Goal: Task Accomplishment & Management: Use online tool/utility

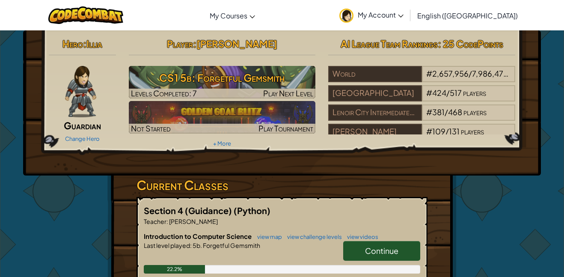
click at [381, 250] on span "Continue" at bounding box center [381, 251] width 33 height 10
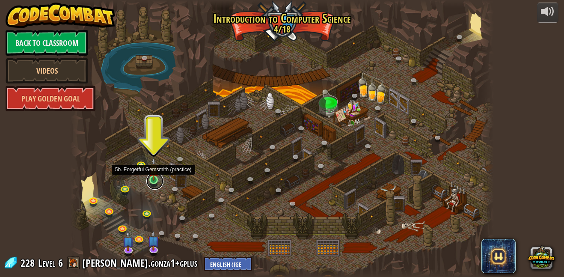
click at [153, 183] on link at bounding box center [154, 180] width 17 height 17
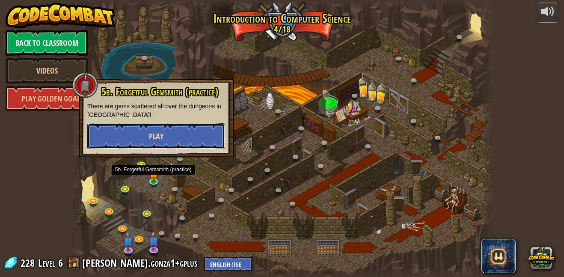
click at [173, 142] on button "Play" at bounding box center [156, 136] width 138 height 26
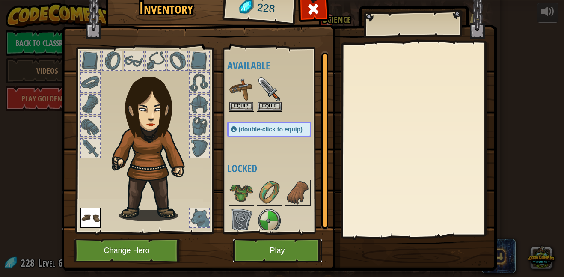
click at [289, 249] on button "Play" at bounding box center [277, 251] width 89 height 24
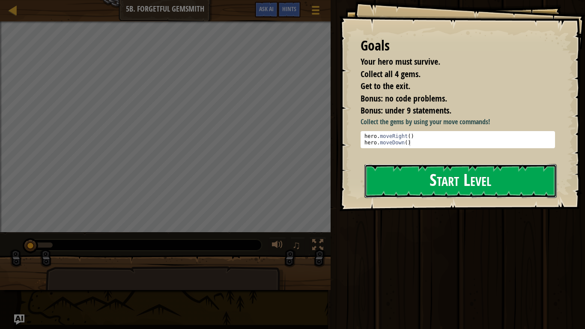
click at [458, 178] on button "Start Level" at bounding box center [460, 181] width 192 height 34
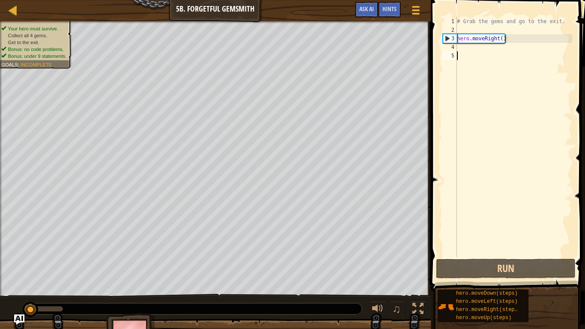
click at [500, 39] on div "# Grab the gems and go to the exit. hero . moveRight ( )" at bounding box center [513, 145] width 117 height 257
type textarea "hero.moveRight(1)"
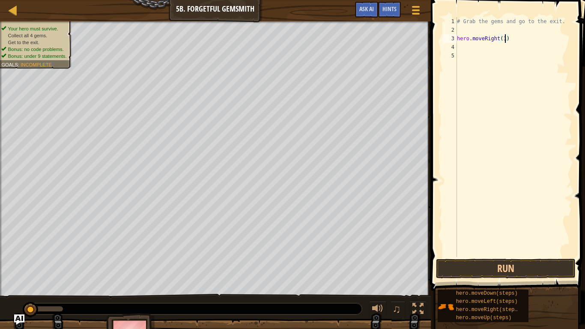
click at [469, 47] on div "# Grab the gems and go to the exit. hero . moveRight ( 1 )" at bounding box center [513, 145] width 117 height 257
click at [505, 39] on div "# Grab the gems and go to the exit. hero . moveRight ( 1 )" at bounding box center [513, 145] width 117 height 257
type textarea "hero.moveRight()"
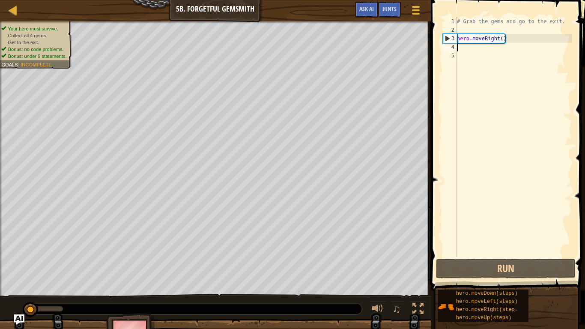
click at [460, 49] on div "# Grab the gems and go to the exit. hero . moveRight ( )" at bounding box center [513, 145] width 117 height 257
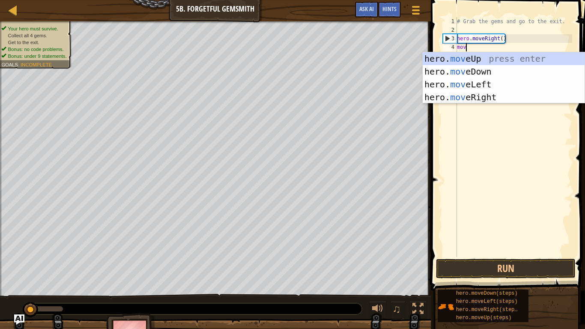
type textarea "move"
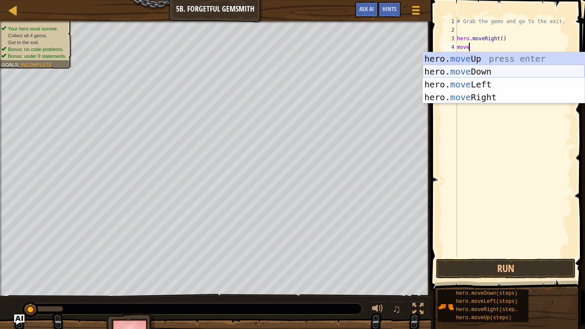
click at [484, 68] on div "hero. move Up press enter hero. move Down press enter hero. move Left press ent…" at bounding box center [503, 90] width 162 height 77
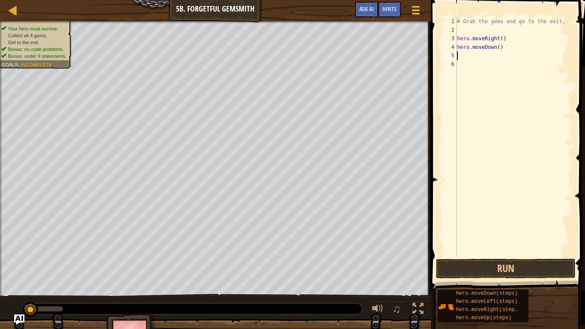
scroll to position [4, 0]
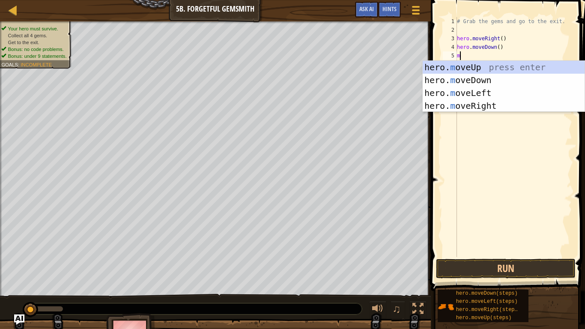
type textarea "mo"
click at [526, 103] on div "hero. mo veUp press enter hero. mo veDown press enter hero. mo veLeft press ent…" at bounding box center [503, 99] width 162 height 77
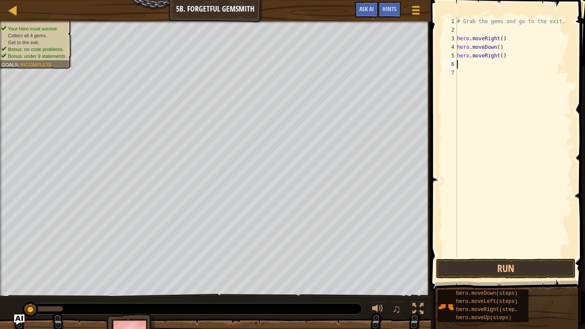
scroll to position [4, 0]
click at [502, 57] on div "# Grab the gems and go to the exit. hero . moveRight ( ) hero . moveDown ( ) he…" at bounding box center [513, 145] width 117 height 257
type textarea "hero.moveRight(2)"
click at [459, 65] on div "# Grab the gems and go to the exit. hero . moveRight ( ) hero . moveDown ( ) he…" at bounding box center [513, 145] width 117 height 257
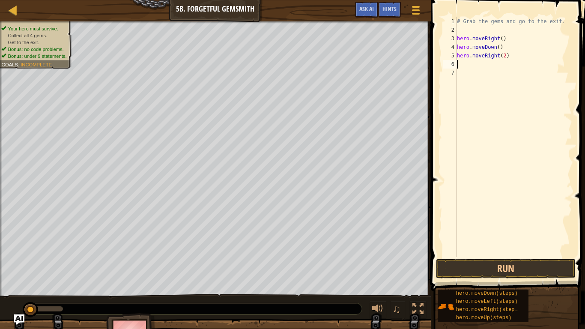
scroll to position [4, 0]
type textarea "m"
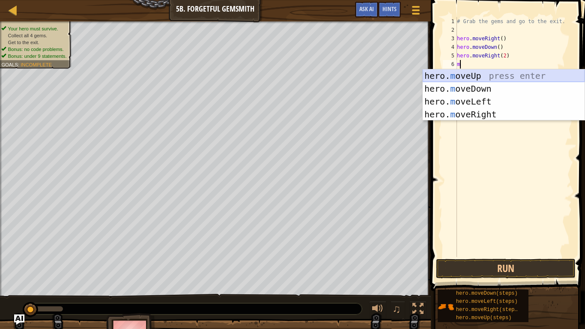
click at [465, 78] on div "hero. m oveUp press enter hero. m oveDown press enter hero. m oveLeft press ent…" at bounding box center [503, 107] width 162 height 77
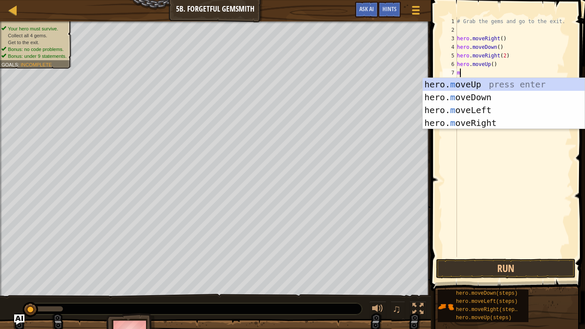
type textarea "mo"
click at [470, 121] on div "hero. mo veUp press enter hero. mo veDown press enter hero. mo veLeft press ent…" at bounding box center [503, 116] width 162 height 77
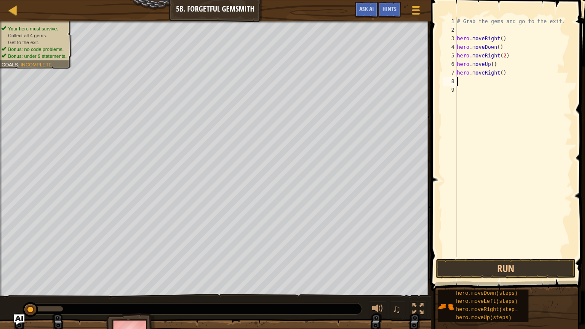
scroll to position [4, 0]
click at [490, 267] on button "Run" at bounding box center [506, 269] width 140 height 20
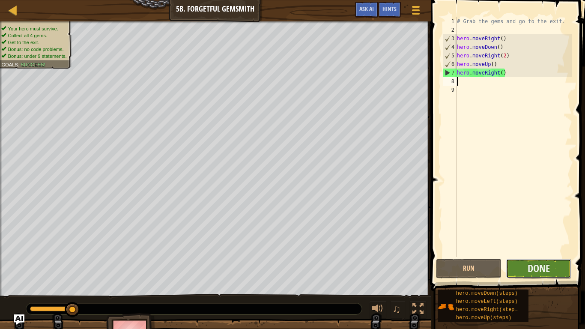
click at [560, 261] on button "Done" at bounding box center [537, 269] width 65 height 20
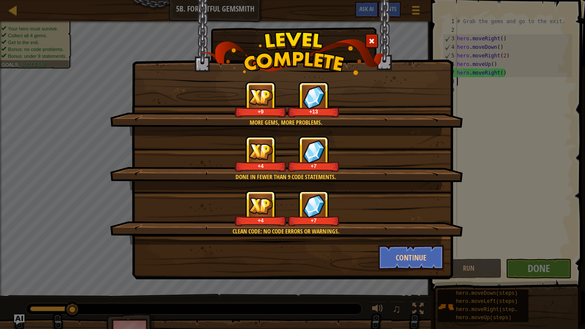
click at [439, 238] on div "Clean code: no code errors or warnings. +4 +7" at bounding box center [286, 217] width 353 height 54
click at [425, 245] on button "Continue" at bounding box center [411, 257] width 66 height 26
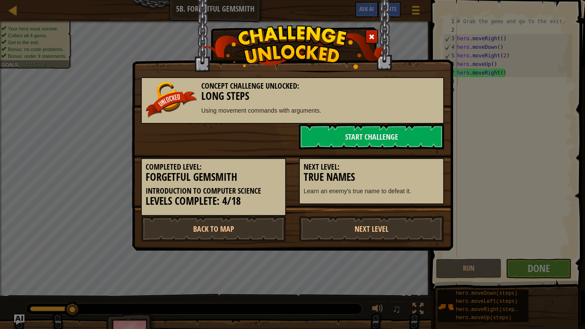
click at [426, 253] on div "Concept Challenge Unlocked: Long Steps Using movement commands with arguments. …" at bounding box center [292, 164] width 585 height 329
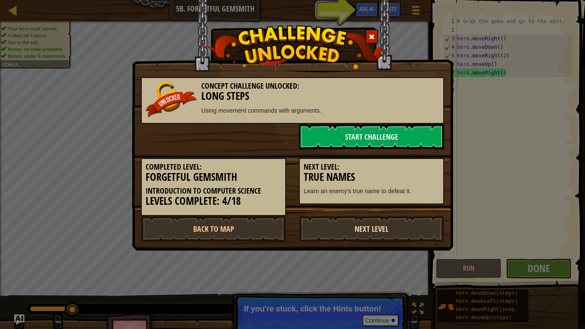
click at [374, 234] on link "Next Level" at bounding box center [371, 229] width 145 height 26
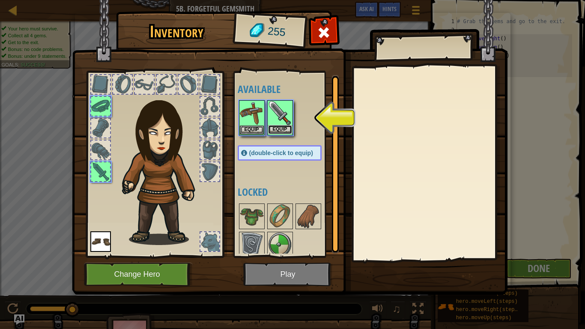
click at [274, 126] on button "Equip" at bounding box center [280, 129] width 24 height 9
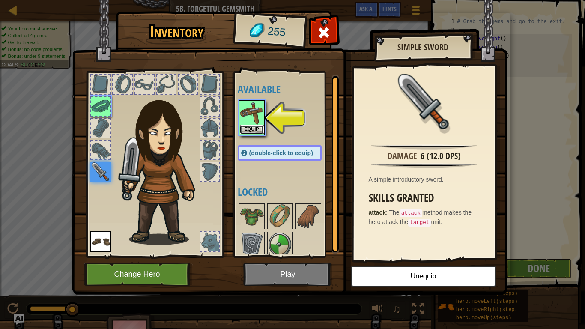
click at [252, 129] on button "Equip" at bounding box center [252, 129] width 24 height 9
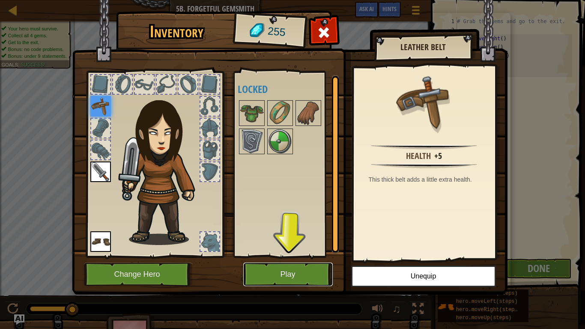
click at [297, 269] on button "Play" at bounding box center [287, 274] width 89 height 24
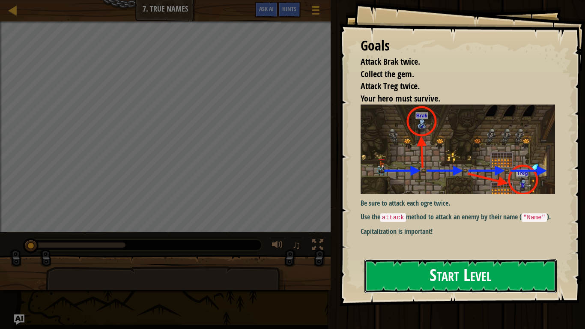
click at [448, 270] on button "Start Level" at bounding box center [460, 276] width 192 height 34
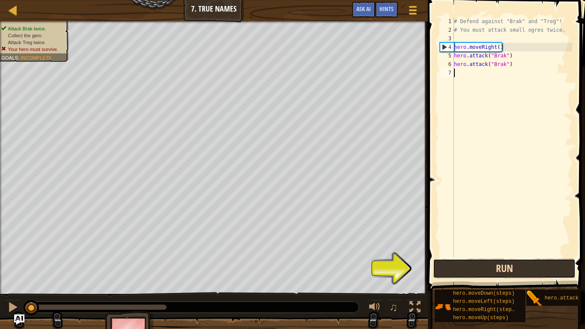
click at [515, 270] on button "Run" at bounding box center [504, 269] width 143 height 20
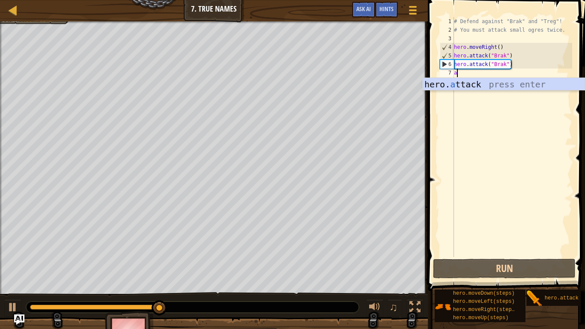
scroll to position [4, 0]
type textarea "at"
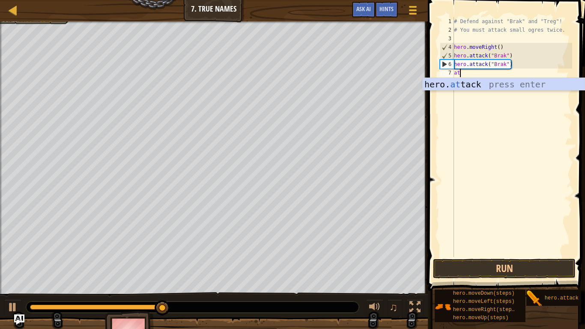
scroll to position [4, 0]
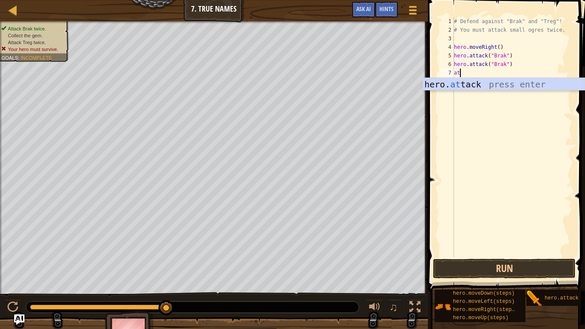
click at [514, 92] on div "# Defend against "Brak" and "Treg"! # You must attack small ogres twice. hero .…" at bounding box center [512, 145] width 120 height 257
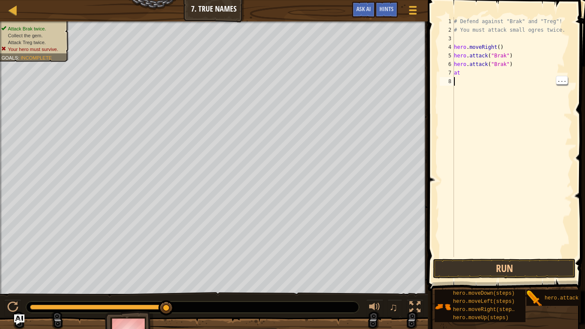
scroll to position [4, 0]
click at [485, 80] on div "# Defend against "Brak" and "Treg"! # You must attack small ogres twice. hero .…" at bounding box center [512, 145] width 120 height 257
click at [487, 72] on div "# Defend against "Brak" and "Treg"! # You must attack small ogres twice. hero .…" at bounding box center [512, 145] width 120 height 257
type textarea "at"
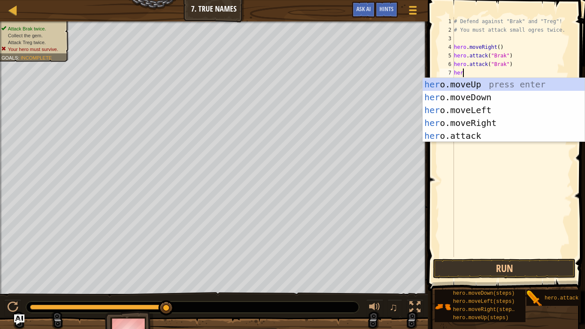
scroll to position [4, 1]
click at [471, 134] on div "her o.moveUp press enter her o.moveDown press enter her o.moveLeft press enter …" at bounding box center [503, 123] width 162 height 90
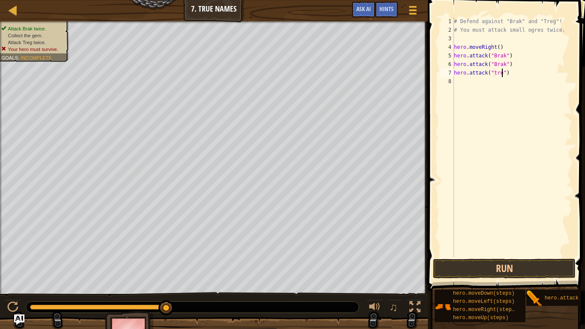
scroll to position [4, 7]
click at [543, 270] on button "Run" at bounding box center [504, 269] width 143 height 20
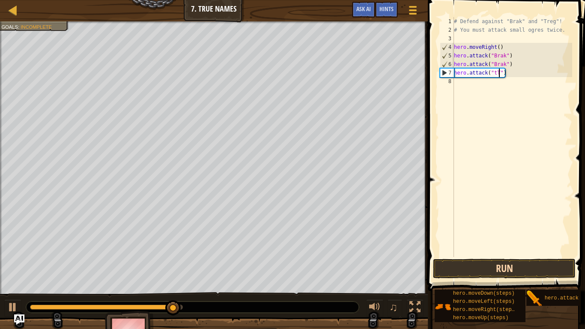
scroll to position [4, 6]
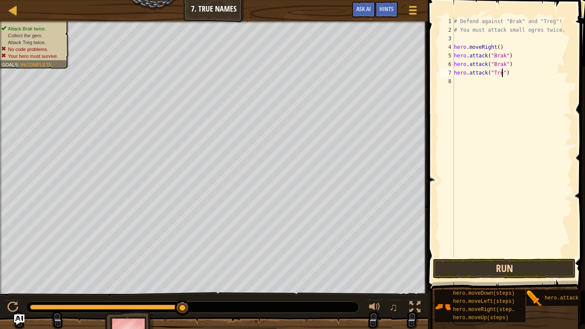
type textarea "hero.attack("Treg")"
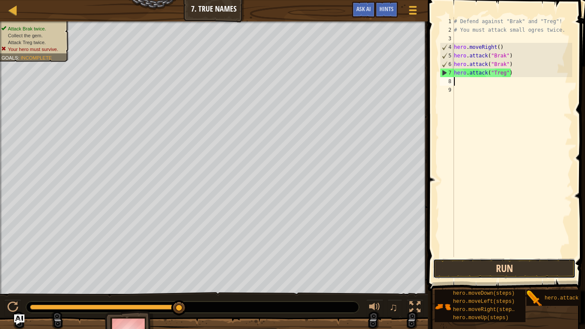
click at [472, 276] on button "Run" at bounding box center [504, 269] width 143 height 20
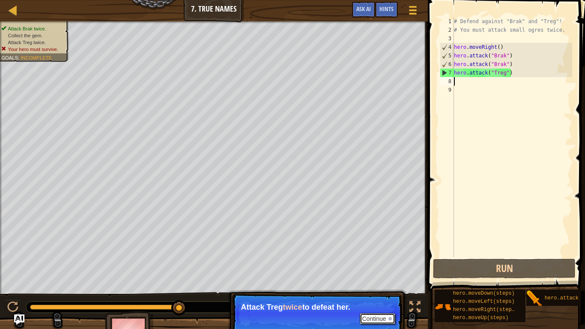
click at [386, 276] on button "Continue" at bounding box center [378, 318] width 36 height 11
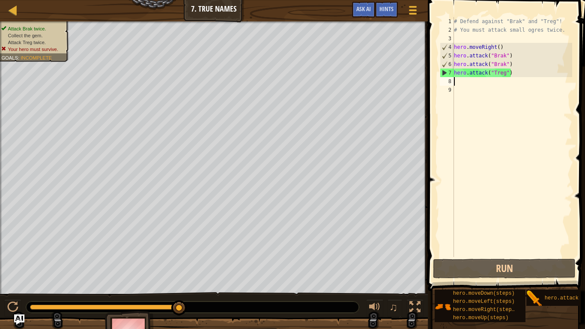
click at [508, 74] on div "# Defend against "Brak" and "Treg"! # You must attack small ogres twice. hero .…" at bounding box center [512, 145] width 120 height 257
click at [512, 76] on div "# Defend against "Brak" and "Treg"! # You must attack small ogres twice. hero .…" at bounding box center [512, 145] width 120 height 257
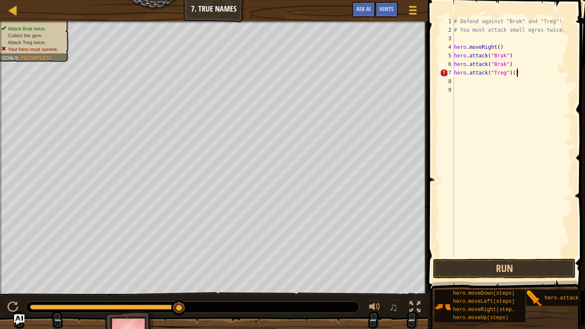
scroll to position [4, 9]
click at [505, 267] on button "Run" at bounding box center [504, 269] width 143 height 20
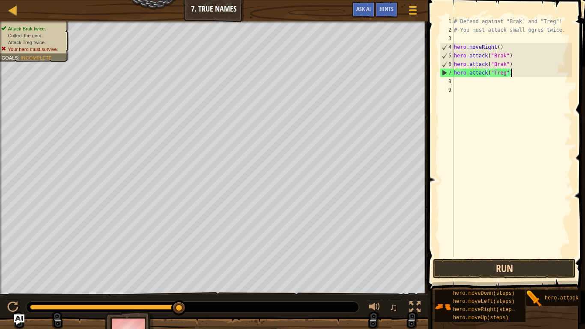
type textarea "hero.attack("Treg")"
click at [492, 259] on button "Run" at bounding box center [504, 269] width 143 height 20
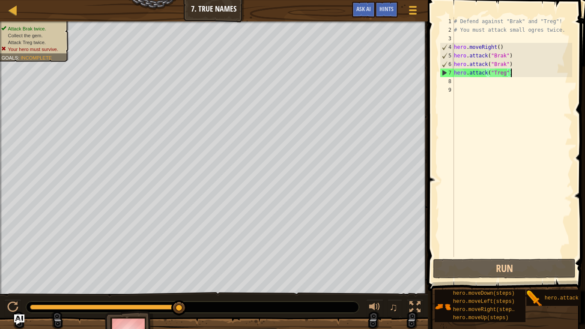
click at [460, 83] on div "# Defend against "Brak" and "Treg"! # You must attack small ogres twice. hero .…" at bounding box center [512, 145] width 120 height 257
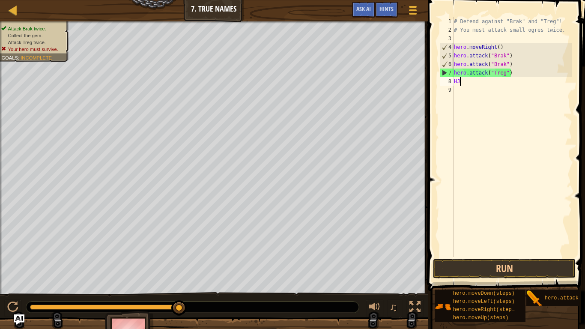
scroll to position [4, 0]
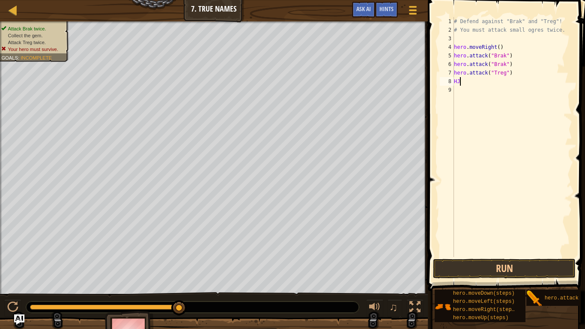
type textarea "H"
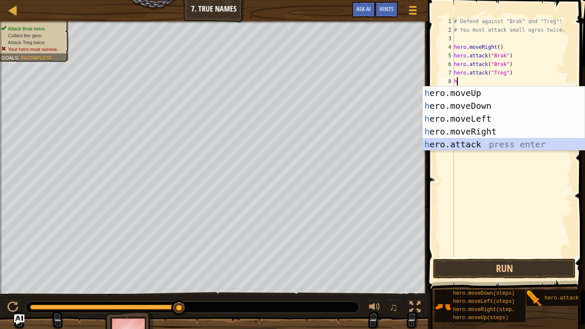
click at [465, 144] on div "h ero.moveUp press enter h ero.moveDown press enter h ero.moveLeft press enter …" at bounding box center [503, 131] width 162 height 90
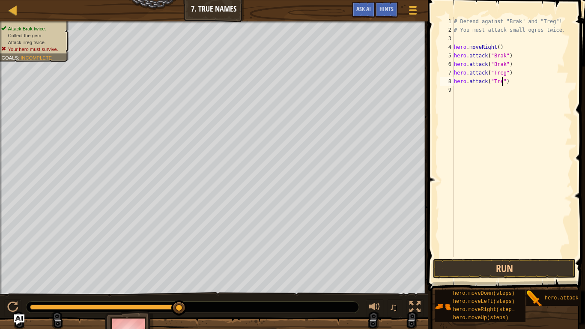
scroll to position [4, 7]
type textarea "hero.attack("Treg")"
click at [518, 269] on button "Run" at bounding box center [504, 269] width 143 height 20
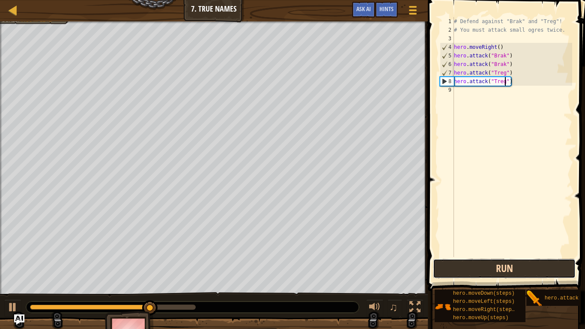
click at [518, 269] on button "Run" at bounding box center [504, 269] width 143 height 20
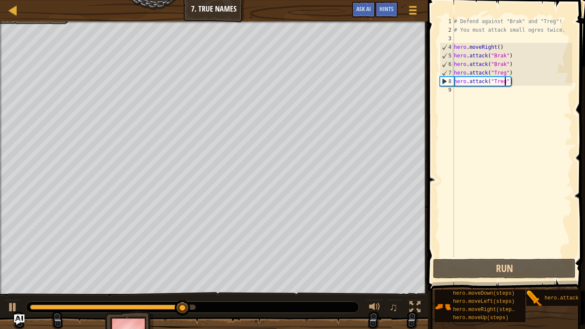
click at [465, 94] on div "# Defend against "Brak" and "Treg"! # You must attack small ogres twice. hero .…" at bounding box center [512, 145] width 120 height 257
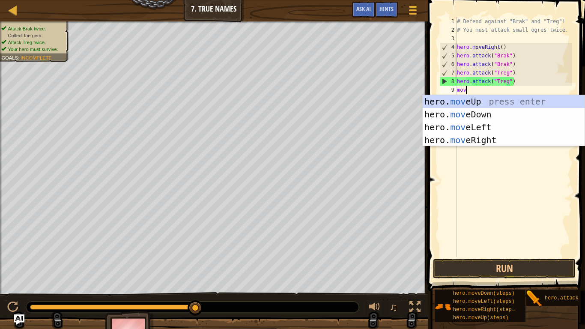
type textarea "move"
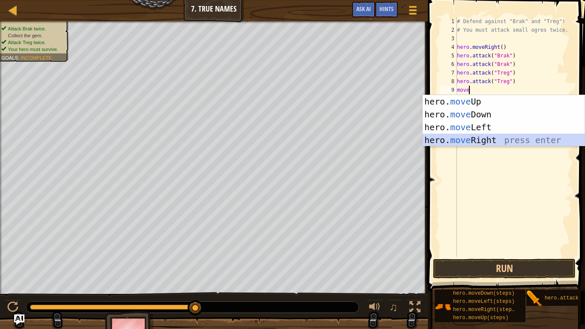
click at [481, 141] on div "hero. move Up press enter hero. move Down press enter hero. move Left press ent…" at bounding box center [503, 133] width 162 height 77
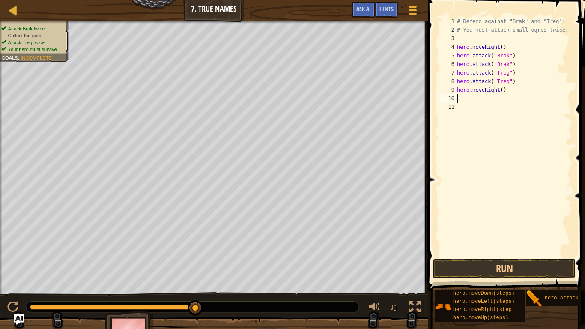
click at [501, 92] on div "# Defend against "Brak" and "Treg"! # You must attack small ogres twice. hero .…" at bounding box center [513, 145] width 117 height 257
type textarea "hero.moveRight(2)"
click at [490, 262] on button "Run" at bounding box center [504, 269] width 143 height 20
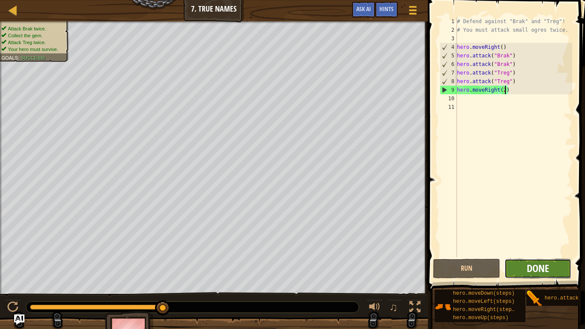
click at [535, 266] on span "Done" at bounding box center [537, 268] width 22 height 14
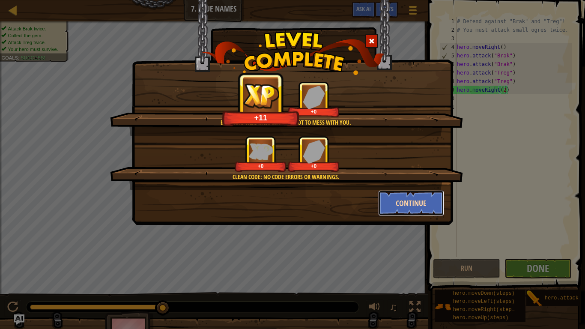
click at [426, 193] on button "Continue" at bounding box center [411, 203] width 66 height 26
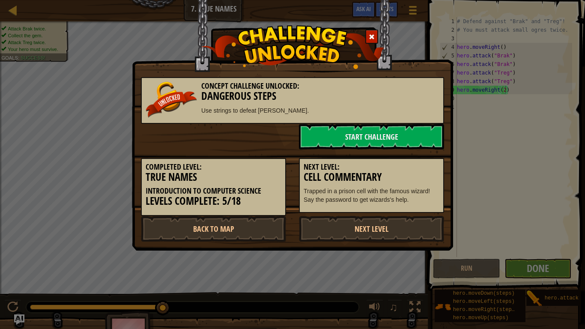
click at [419, 201] on p "Trapped in a prison cell with the famous wizard! Say the password to get wizard…" at bounding box center [371, 195] width 136 height 17
click at [335, 224] on link "Next Level" at bounding box center [371, 229] width 145 height 26
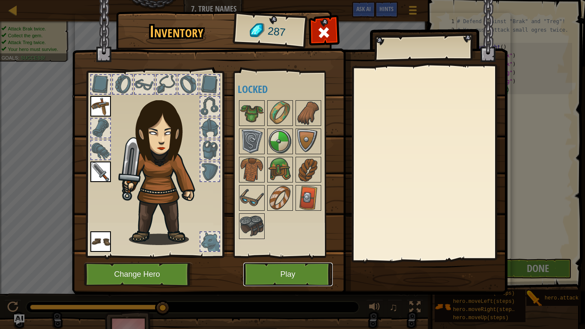
click at [270, 262] on button "Play" at bounding box center [287, 274] width 89 height 24
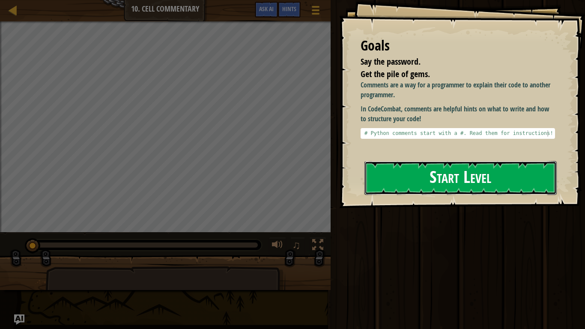
click at [409, 172] on button "Start Level" at bounding box center [460, 178] width 192 height 34
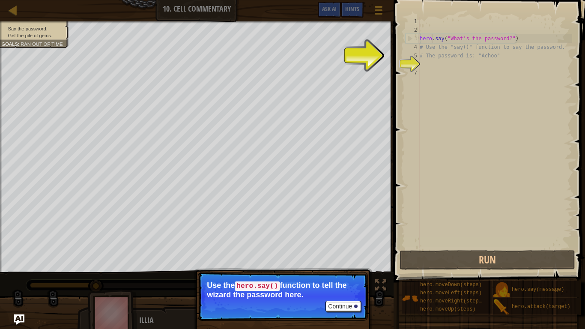
click at [431, 42] on div "hero . say ( "What's the password?" ) # Use the "say()" function to say the pas…" at bounding box center [495, 141] width 154 height 248
type textarea "hero.say("What's the password?")"
click at [455, 39] on div "hero . say ( "What's the password?" ) # Use the "say()" function to say the pas…" at bounding box center [495, 141] width 154 height 248
click at [351, 276] on button "Continue" at bounding box center [343, 305] width 36 height 11
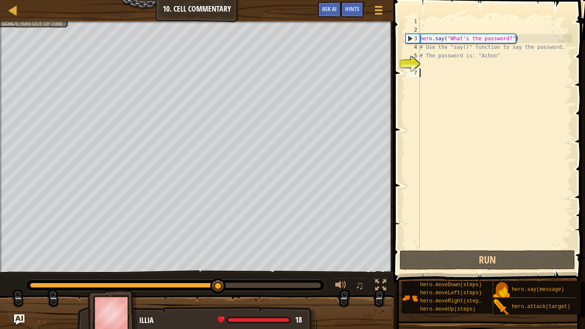
click at [444, 100] on div "hero . say ( "What's the password?" ) # Use the "say()" function to say the pas…" at bounding box center [495, 141] width 154 height 248
click at [429, 66] on div "hero . say ( "What's the password?" ) # Use the "say()" function to say the pas…" at bounding box center [495, 141] width 154 height 248
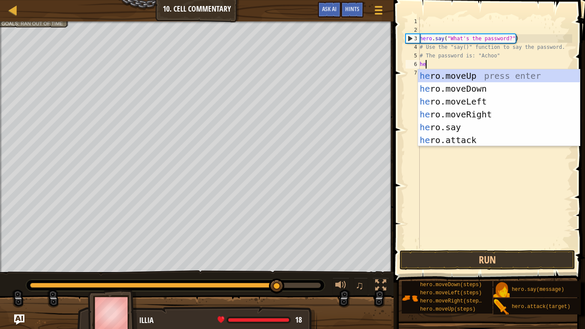
scroll to position [4, 1]
click at [467, 125] on div "her o.moveUp press enter her o.moveDown press enter her o.moveLeft press enter …" at bounding box center [499, 120] width 162 height 103
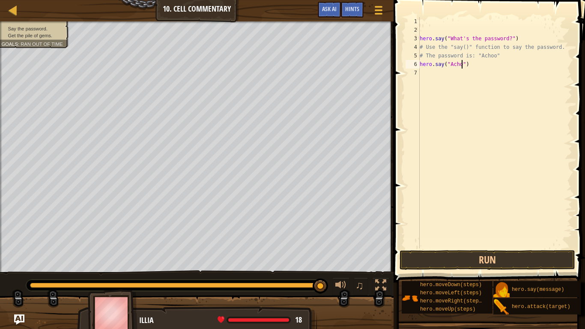
type textarea "hero.say("Achoo")"
click at [444, 73] on div "hero . say ( "What's the password?" ) # Use the "say()" function to say the pas…" at bounding box center [495, 141] width 154 height 248
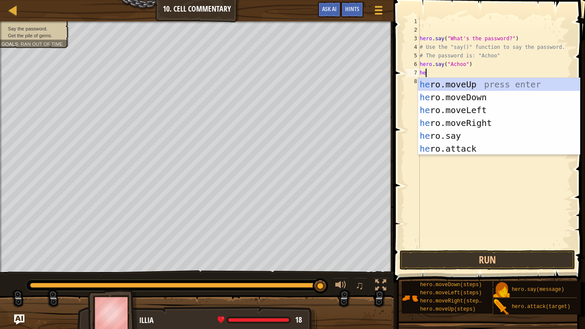
type textarea "he"
click at [507, 88] on div "he ro.moveUp press enter he ro.moveDown press enter he ro.moveLeft press enter …" at bounding box center [499, 129] width 162 height 103
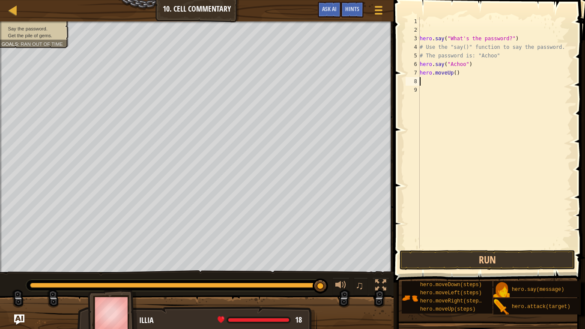
scroll to position [4, 0]
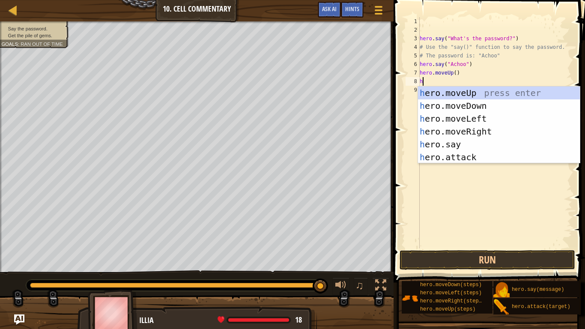
type textarea "he"
click at [480, 91] on div "he ro.moveUp press enter he ro.moveDown press enter he ro.moveLeft press enter …" at bounding box center [499, 137] width 162 height 103
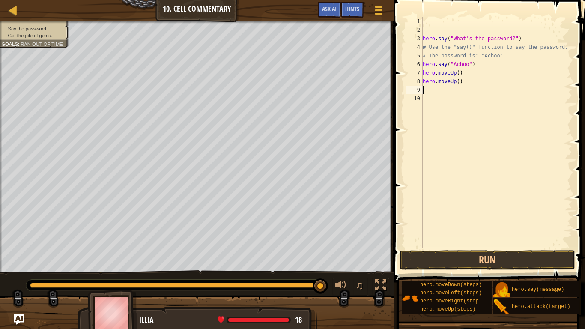
scroll to position [4, 0]
click at [514, 261] on button "Run" at bounding box center [486, 260] width 175 height 20
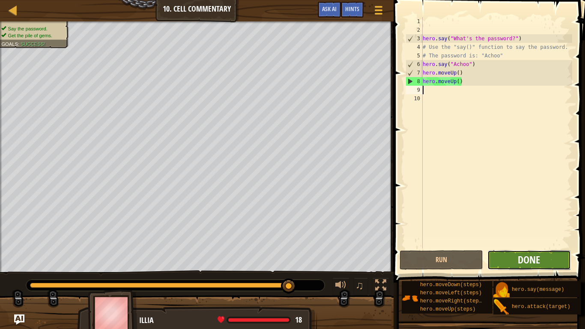
click at [538, 257] on span "Done" at bounding box center [528, 260] width 22 height 14
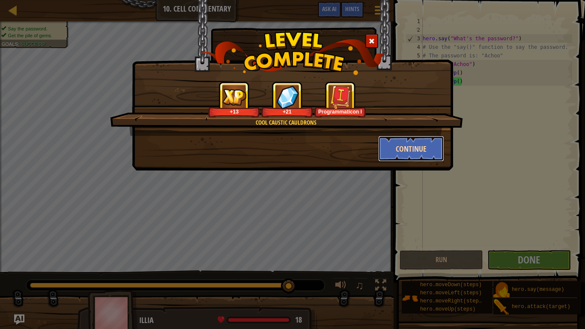
click at [417, 141] on button "Continue" at bounding box center [411, 149] width 66 height 26
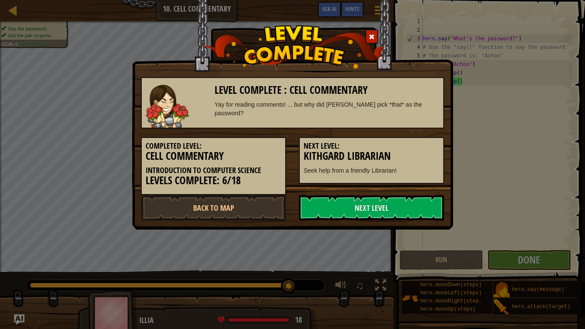
click at [425, 155] on h3 "Kithgard Librarian" at bounding box center [371, 156] width 136 height 12
click at [419, 151] on h3 "Kithgard Librarian" at bounding box center [371, 156] width 136 height 12
click at [409, 217] on link "Next Level" at bounding box center [371, 208] width 145 height 26
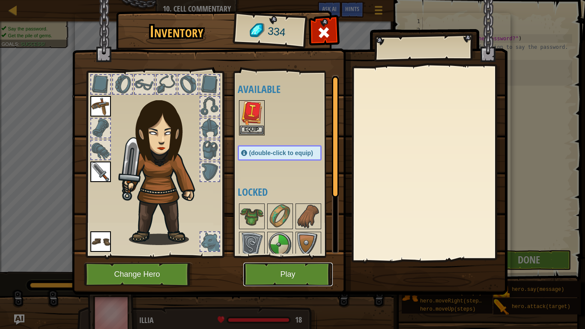
click at [303, 274] on button "Play" at bounding box center [287, 274] width 89 height 24
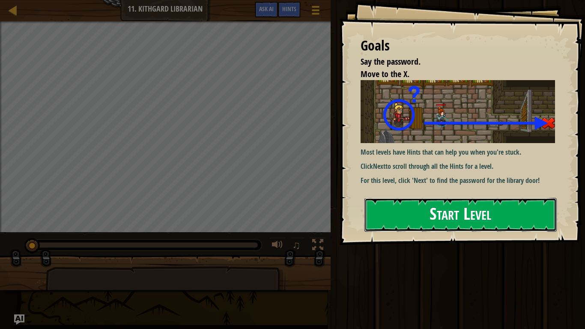
click at [403, 208] on button "Start Level" at bounding box center [460, 215] width 192 height 34
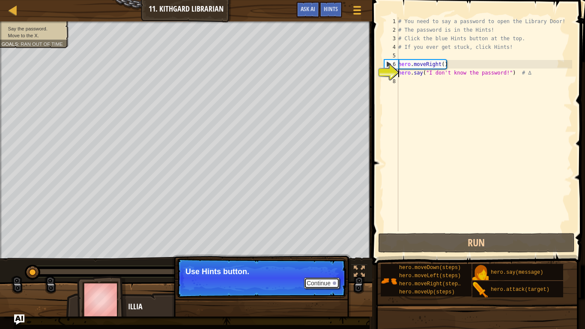
click at [328, 276] on button "Continue" at bounding box center [322, 282] width 36 height 11
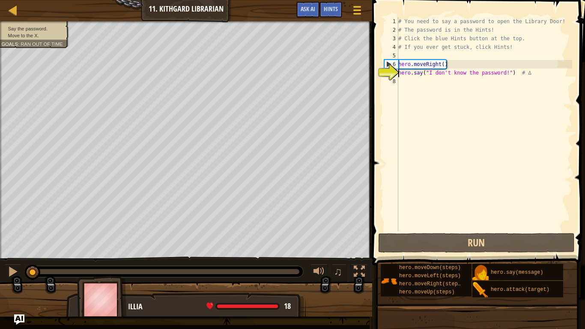
scroll to position [4, 0]
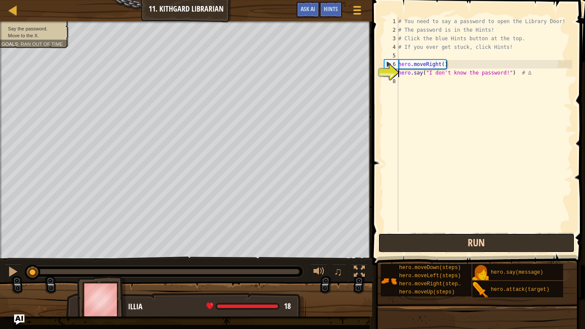
click at [471, 236] on button "Run" at bounding box center [476, 243] width 196 height 20
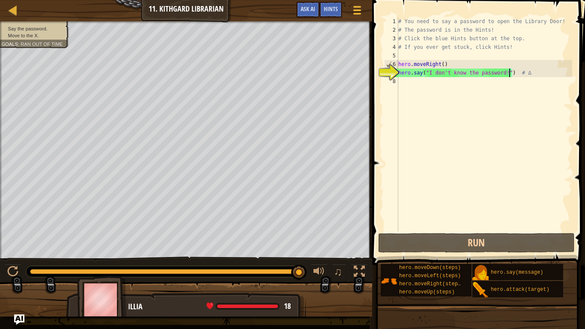
click at [508, 73] on div "# You need to say a password to open the Library Door! # The password is in the…" at bounding box center [483, 132] width 175 height 231
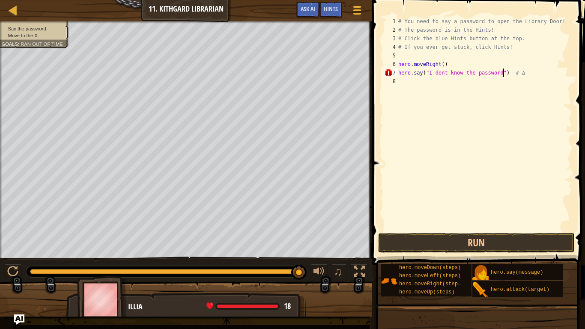
scroll to position [4, 15]
click at [534, 234] on button "Run" at bounding box center [476, 243] width 196 height 20
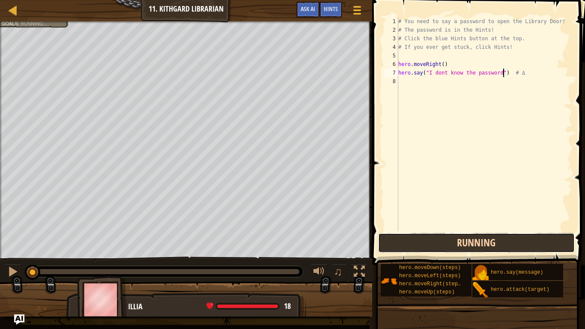
click at [493, 245] on button "Running" at bounding box center [476, 243] width 196 height 20
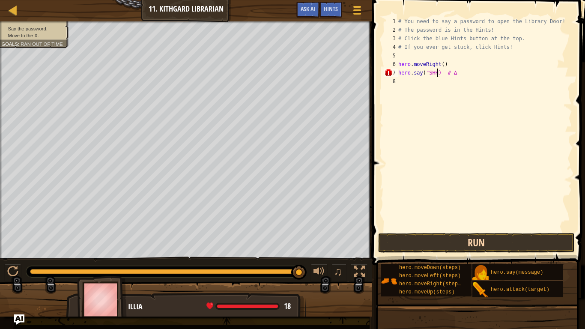
scroll to position [4, 6]
click at [513, 241] on button "Run" at bounding box center [476, 243] width 196 height 20
click at [442, 243] on button "Run" at bounding box center [476, 243] width 196 height 20
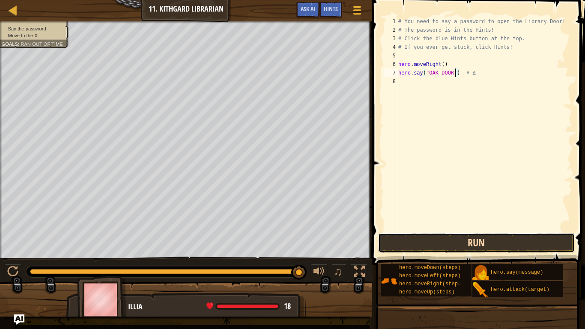
click at [455, 241] on button "Run" at bounding box center [476, 243] width 196 height 20
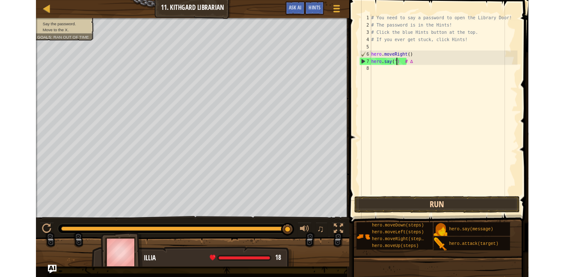
scroll to position [4, 6]
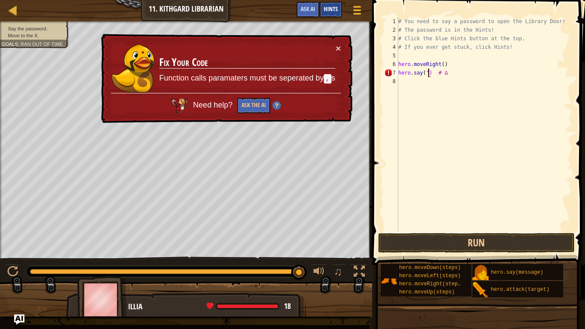
click at [327, 6] on span "Hints" at bounding box center [331, 9] width 14 height 8
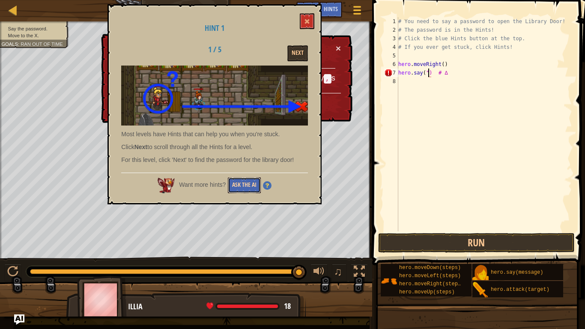
click at [250, 181] on button "Ask the AI" at bounding box center [244, 185] width 33 height 16
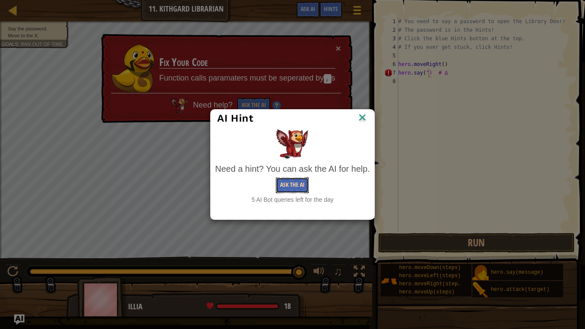
click at [295, 189] on button "Ask the AI" at bounding box center [292, 185] width 33 height 16
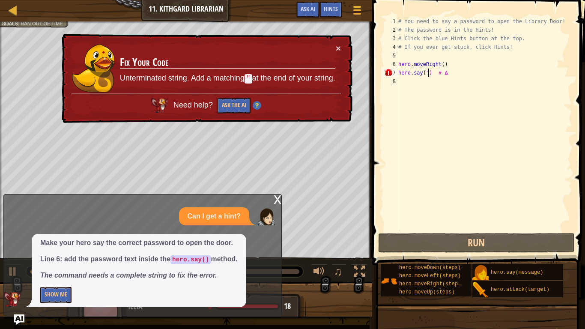
click at [341, 47] on div "× Fix Your Code Unterminated string. Add a matching " at the end of your string…" at bounding box center [206, 78] width 292 height 89
click at [336, 45] on button "×" at bounding box center [338, 48] width 5 height 9
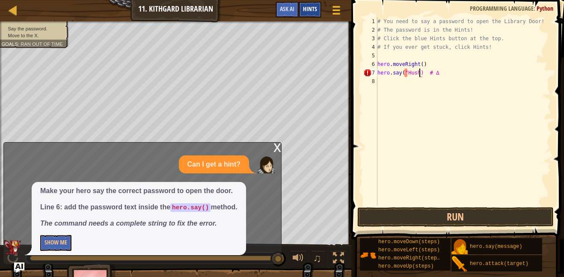
scroll to position [4, 6]
type textarea "hero.say("Hush") # ∆"
click at [421, 85] on div "# You need to say a password to open the Library Door! # The password is in the…" at bounding box center [463, 119] width 175 height 205
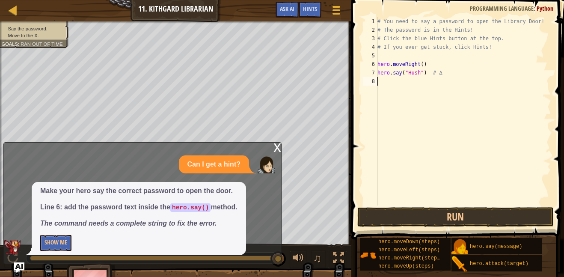
type textarea "ri"
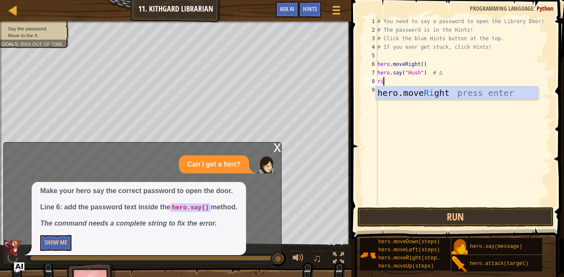
scroll to position [4, 0]
click at [496, 92] on div "hero.move Ri ght press enter" at bounding box center [457, 105] width 162 height 39
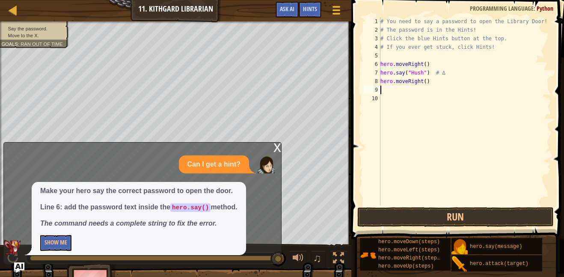
scroll to position [4, 0]
click at [482, 221] on button "Run" at bounding box center [455, 217] width 196 height 20
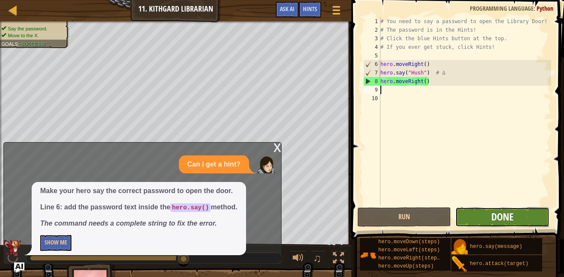
click at [493, 223] on span "Done" at bounding box center [502, 217] width 22 height 14
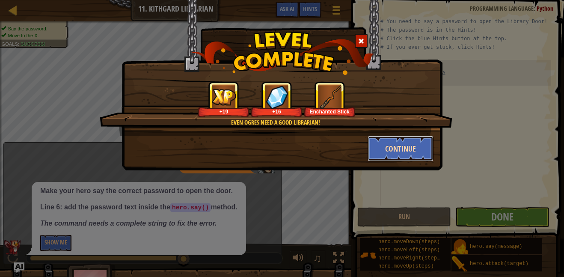
click at [409, 154] on button "Continue" at bounding box center [401, 149] width 66 height 26
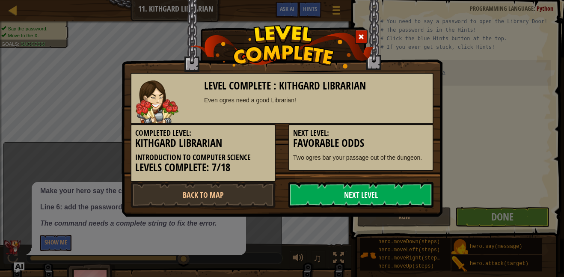
click at [402, 197] on link "Next Level" at bounding box center [360, 195] width 145 height 26
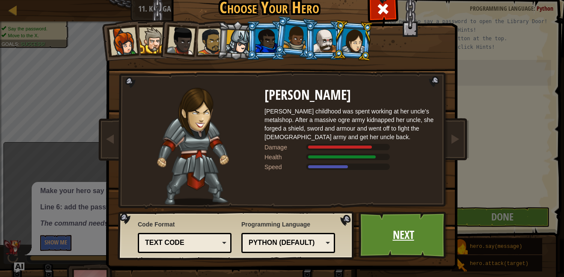
click at [425, 224] on link "Next" at bounding box center [403, 234] width 89 height 47
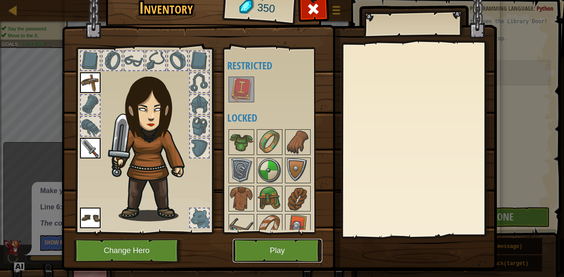
click at [276, 254] on button "Play" at bounding box center [277, 251] width 89 height 24
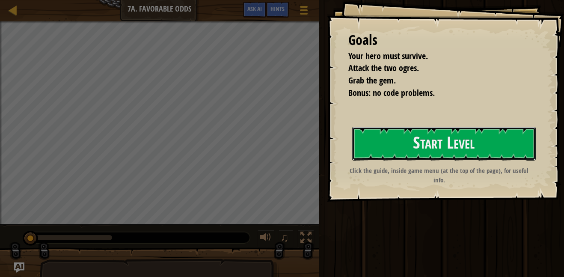
click at [448, 134] on button "Start Level" at bounding box center [444, 144] width 184 height 34
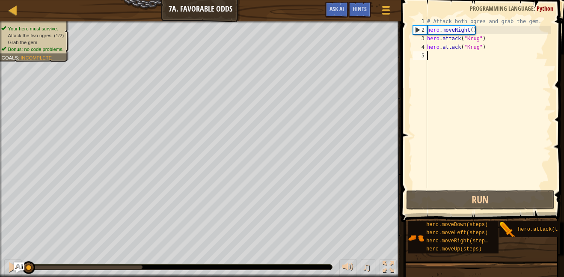
type textarea "m"
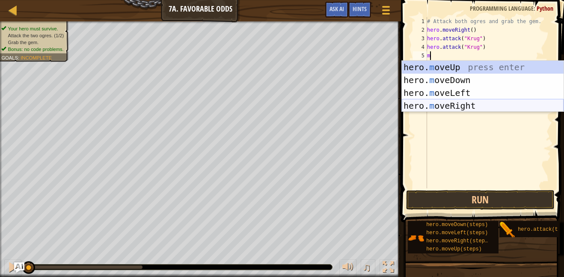
click at [451, 103] on div "hero. m oveUp press enter hero. m oveDown press enter hero. m oveLeft press ent…" at bounding box center [483, 99] width 162 height 77
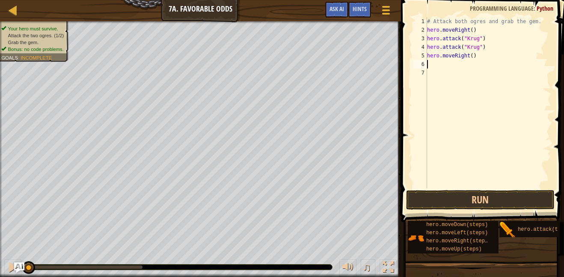
click at [456, 62] on div "# Attack both ogres and grab the gem. hero . moveRight ( ) hero . attack ( "[PE…" at bounding box center [488, 111] width 126 height 188
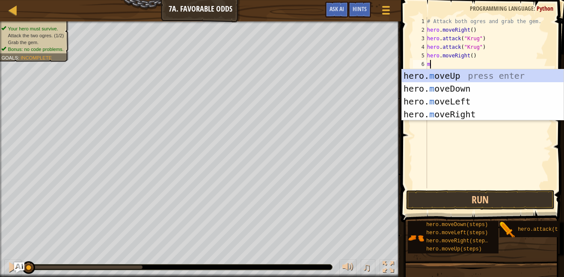
scroll to position [4, 0]
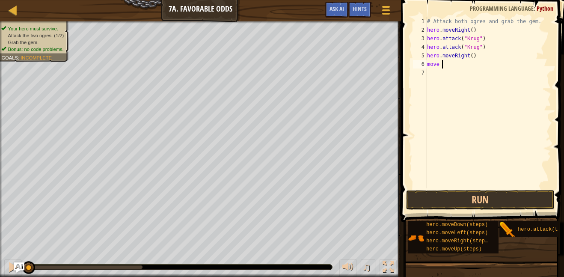
type textarea "move u"
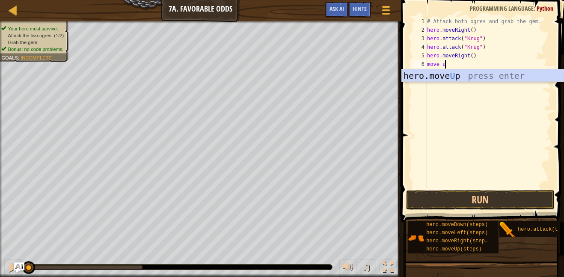
scroll to position [4, 2]
click at [471, 75] on div "hero.move U p press enter" at bounding box center [483, 88] width 162 height 39
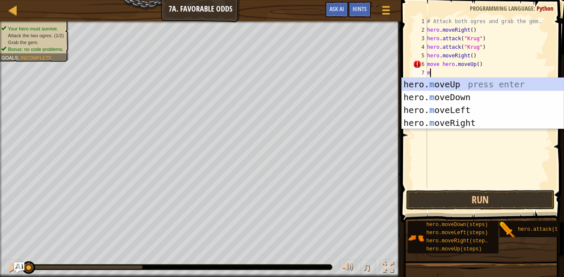
click at [477, 66] on div "# Attack both ogres and grab the gem. hero . moveRight ( ) hero . attack ( "[PE…" at bounding box center [488, 111] width 126 height 188
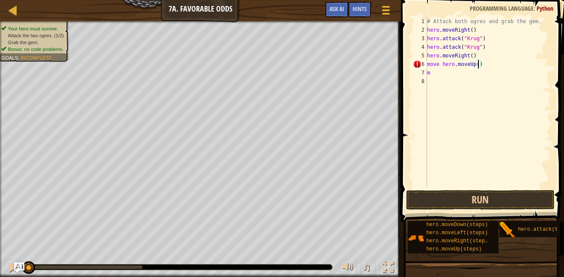
scroll to position [4, 8]
click at [439, 71] on div "# Attack both ogres and grab the gem. hero . moveRight ( ) hero . attack ( "[PE…" at bounding box center [488, 111] width 126 height 188
type textarea "move"
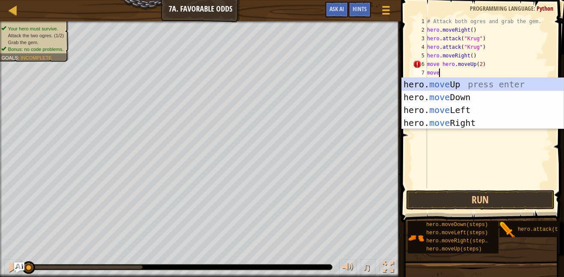
scroll to position [4, 1]
click at [463, 115] on div "hero. move Up press enter hero. move Down press enter hero. move Left press ent…" at bounding box center [483, 116] width 162 height 77
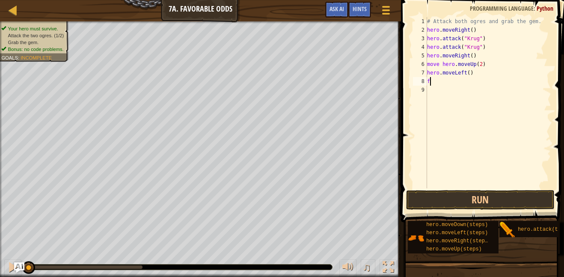
scroll to position [4, 0]
type textarea "f"
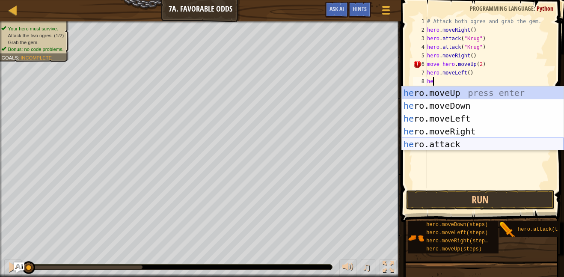
click at [477, 141] on div "he ro.moveUp press enter he ro.moveDown press enter he ro.moveLeft press enter …" at bounding box center [483, 131] width 162 height 90
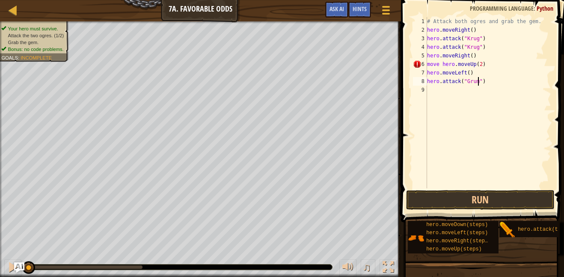
type textarea "hero.attack("Grump")"
click at [430, 89] on div "# Attack both ogres and grab the gem. hero . moveRight ( ) hero . attack ( "[PE…" at bounding box center [488, 111] width 126 height 188
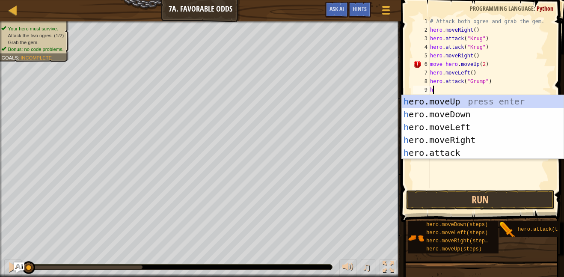
scroll to position [4, 0]
click at [457, 149] on div "he ro.moveUp press enter he ro.moveDown press enter he ro.moveLeft press enter …" at bounding box center [483, 140] width 162 height 90
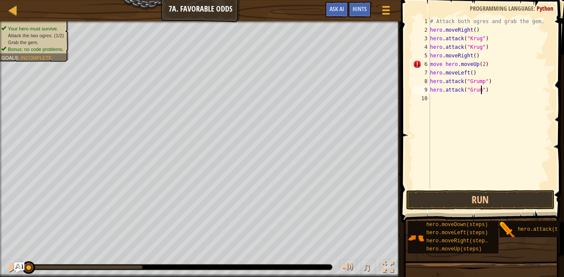
scroll to position [4, 8]
click at [508, 206] on button "Run" at bounding box center [480, 200] width 149 height 20
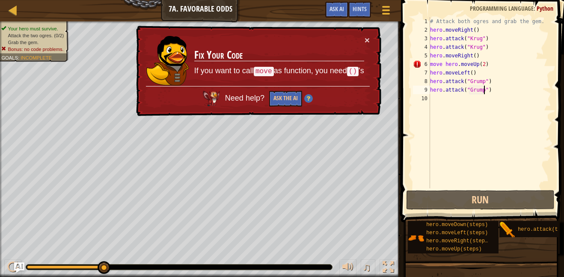
click at [491, 62] on div "# Attack both ogres and grab the gem. hero . moveRight ( ) hero . attack ( "[PE…" at bounding box center [489, 111] width 123 height 188
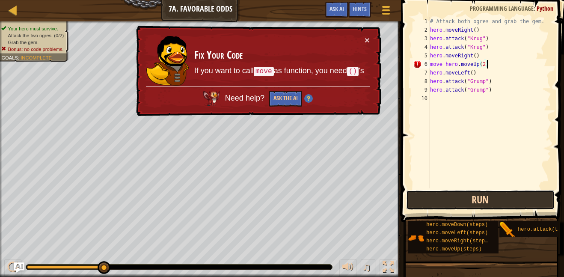
click at [435, 208] on button "Run" at bounding box center [480, 200] width 149 height 20
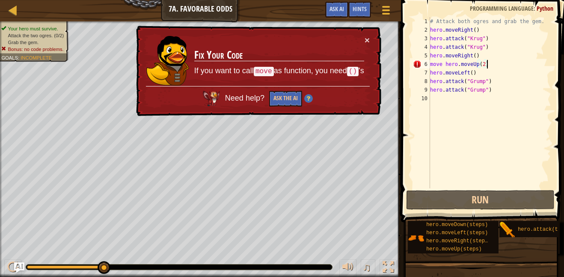
click at [487, 65] on div "# Attack both ogres and grab the gem. hero . moveRight ( ) hero . attack ( "[PE…" at bounding box center [489, 111] width 123 height 188
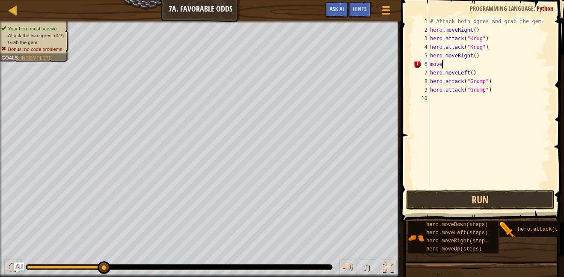
scroll to position [4, 1]
type textarea "m"
type textarea "H"
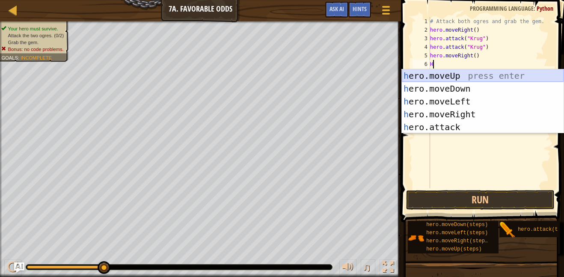
click at [484, 74] on div "h ero.moveUp press enter h ero.moveDown press enter h ero.moveLeft press enter …" at bounding box center [483, 114] width 162 height 90
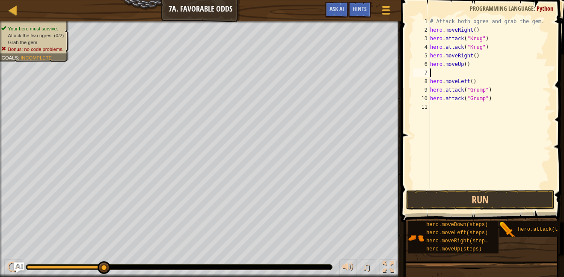
click at [468, 65] on div "# Attack both ogres and grab the gem. hero . moveRight ( ) hero . attack ( "Kru…" at bounding box center [489, 111] width 123 height 188
click at [465, 65] on div "# Attack both ogres and grab the gem. hero . moveRight ( ) hero . attack ( "Kru…" at bounding box center [489, 111] width 123 height 188
type textarea "hero.moveUp(2)"
click at [449, 205] on button "Run" at bounding box center [480, 200] width 149 height 20
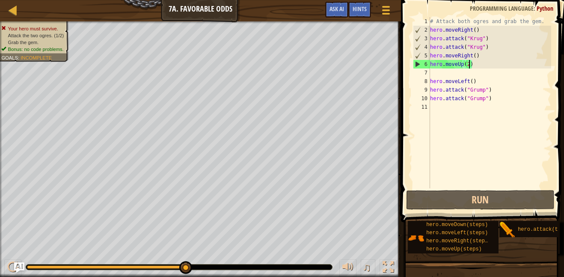
click at [431, 73] on div "# Attack both ogres and grab the gem. hero . moveRight ( ) hero . attack ( "[PE…" at bounding box center [489, 111] width 123 height 188
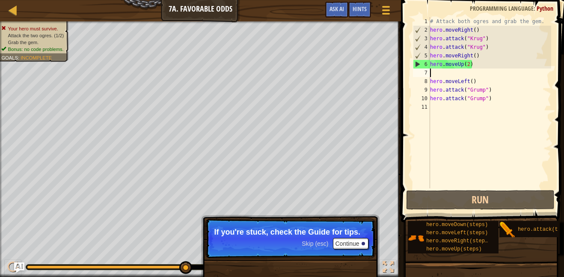
type textarea "m"
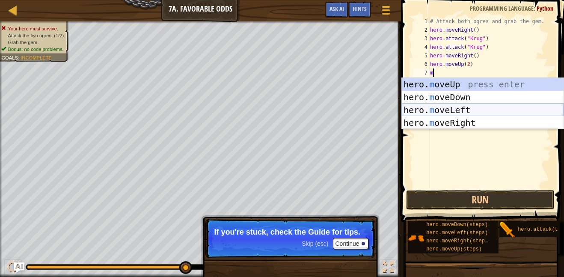
click at [455, 106] on div "hero. m oveUp press enter hero. m oveDown press enter hero. m oveLeft press ent…" at bounding box center [483, 116] width 162 height 77
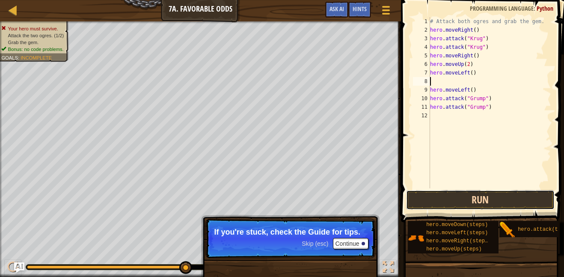
click at [445, 202] on button "Run" at bounding box center [480, 200] width 149 height 20
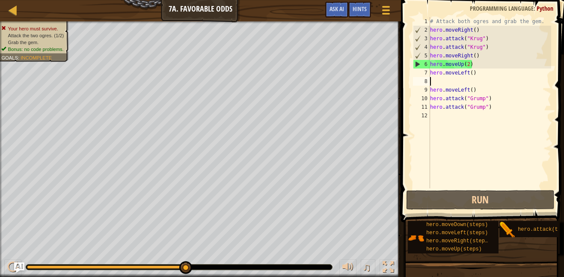
click at [469, 60] on div "# Attack both ogres and grab the gem. hero . moveRight ( ) hero . attack ( "[PE…" at bounding box center [489, 111] width 123 height 188
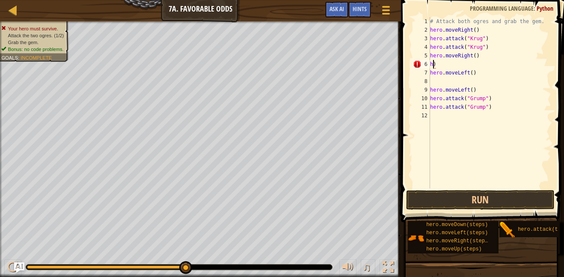
type textarea ")"
click at [455, 203] on button "Run" at bounding box center [480, 200] width 149 height 20
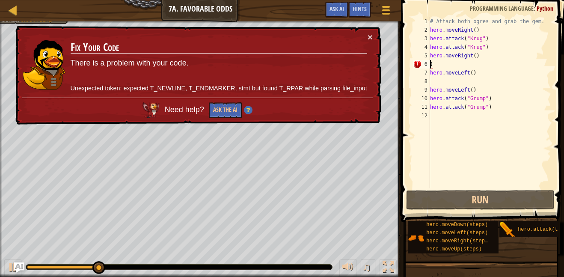
click at [504, 64] on div "# Attack both ogres and grab the gem. hero . moveRight ( ) hero . attack ( "[PE…" at bounding box center [489, 111] width 123 height 188
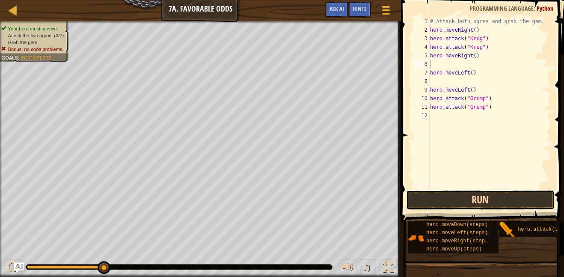
click at [471, 195] on button "Run" at bounding box center [480, 200] width 149 height 20
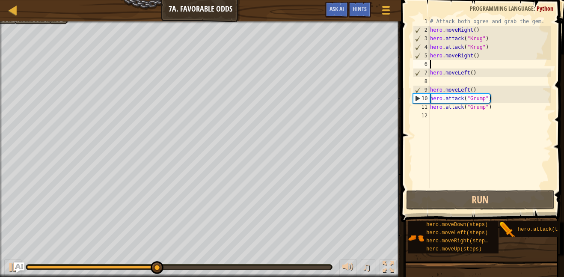
click at [503, 77] on div "# Attack both ogres and grab the gem. hero . moveRight ( ) hero . attack ( "[PE…" at bounding box center [489, 111] width 123 height 188
click at [481, 71] on div "# Attack both ogres and grab the gem. hero . moveRight ( ) hero . attack ( "[PE…" at bounding box center [489, 111] width 123 height 188
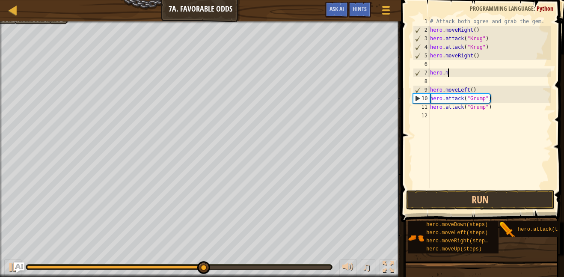
type textarea "h"
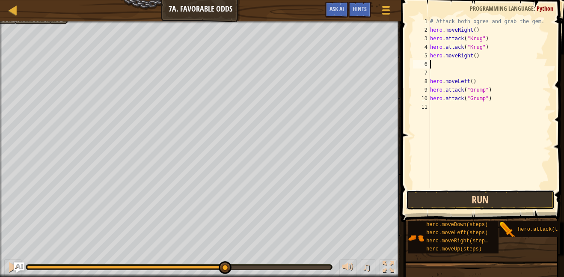
click at [471, 194] on button "Run" at bounding box center [480, 200] width 149 height 20
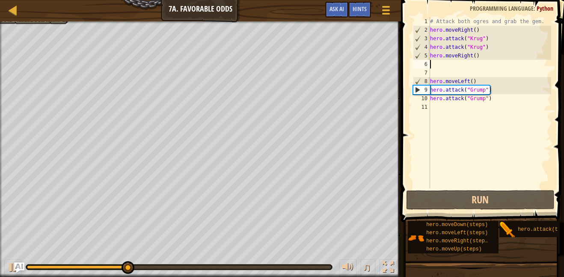
click at [511, 80] on div "# Attack both ogres and grab the gem. hero . moveRight ( ) hero . attack ( "[PE…" at bounding box center [489, 111] width 123 height 188
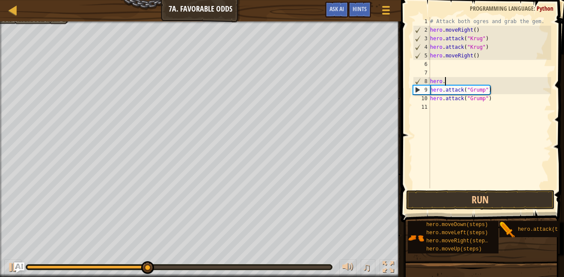
type textarea "h"
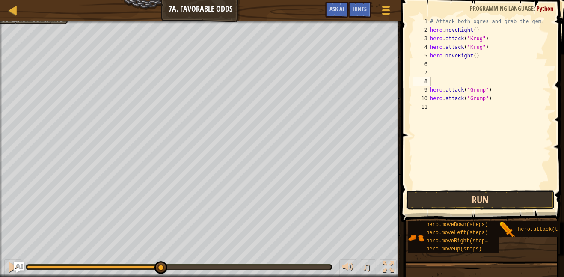
click at [480, 196] on button "Run" at bounding box center [480, 200] width 149 height 20
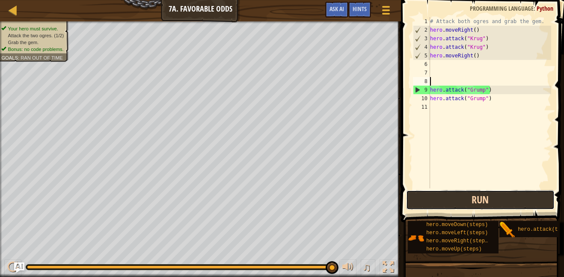
click at [439, 205] on button "Run" at bounding box center [480, 200] width 149 height 20
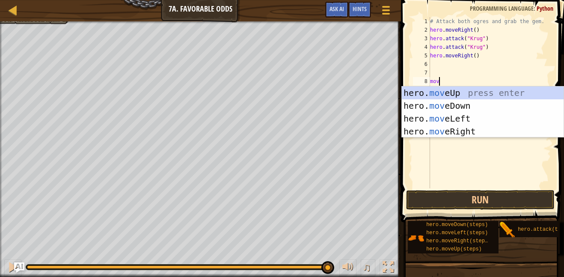
type textarea "move"
click at [465, 88] on div "hero. move Up press enter hero. move Down press enter hero. move Left press ent…" at bounding box center [483, 124] width 162 height 77
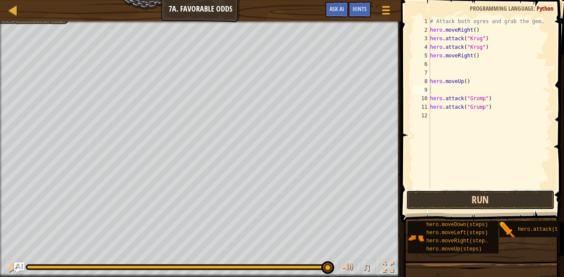
click at [470, 206] on button "Run" at bounding box center [480, 200] width 149 height 20
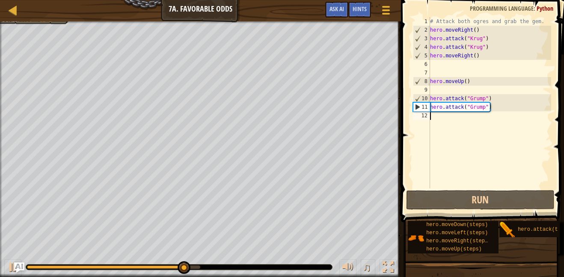
click at [431, 113] on div "# Attack both ogres and grab the gem. hero . moveRight ( ) hero . attack ( "[PE…" at bounding box center [489, 111] width 123 height 188
type textarea "m"
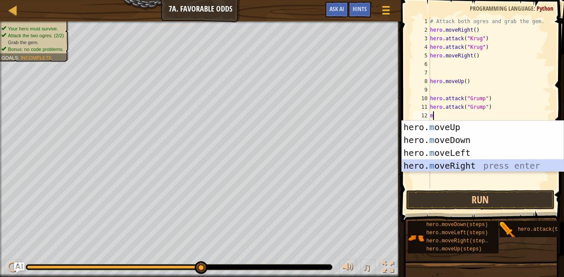
click at [437, 164] on div "hero. m oveUp press enter hero. m oveDown press enter hero. m oveLeft press ent…" at bounding box center [483, 159] width 162 height 77
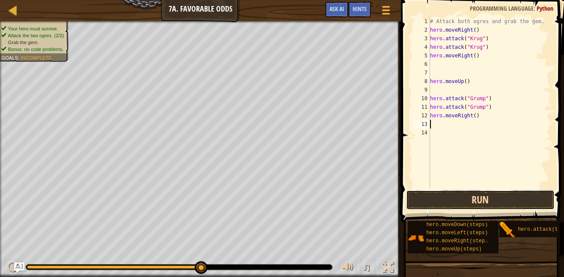
click at [456, 203] on button "Run" at bounding box center [480, 200] width 149 height 20
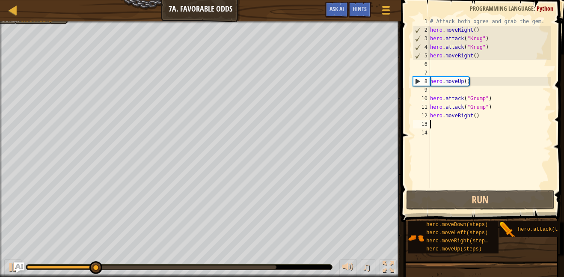
click at [481, 117] on div "# Attack both ogres and grab the gem. hero . moveRight ( ) hero . attack ( "[PE…" at bounding box center [489, 111] width 123 height 188
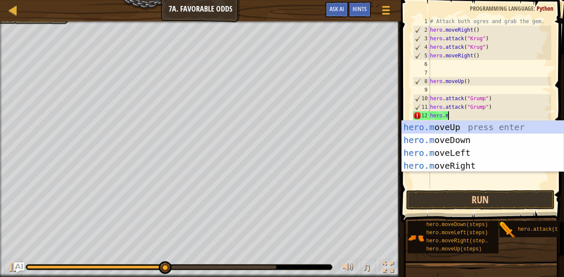
type textarea "[DOMAIN_NAME]"
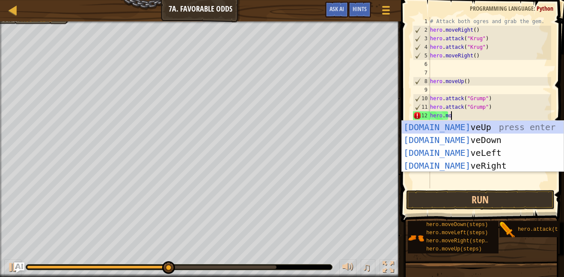
scroll to position [4, 3]
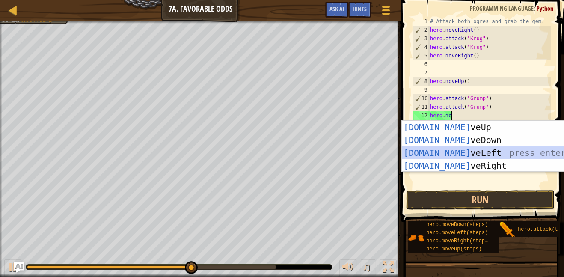
click at [467, 148] on div "[DOMAIN_NAME] veUp press enter [DOMAIN_NAME] veDown press enter [DOMAIN_NAME] v…" at bounding box center [483, 159] width 162 height 77
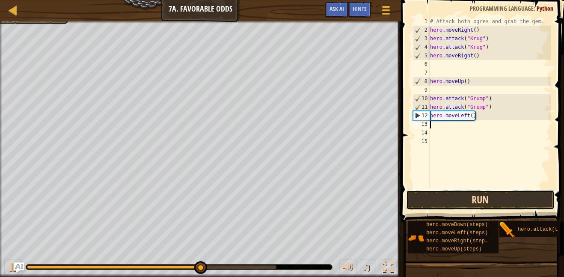
click at [462, 197] on button "Run" at bounding box center [480, 200] width 149 height 20
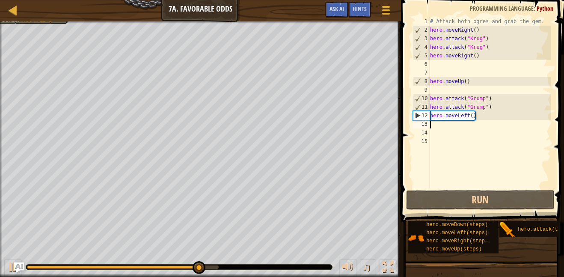
type textarea "m"
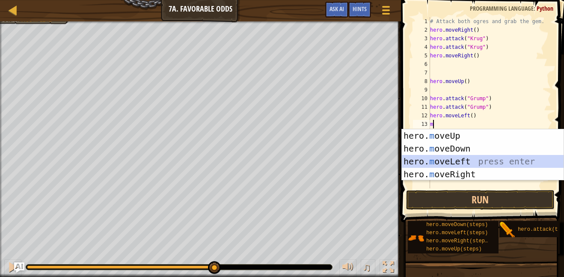
click at [482, 157] on div "hero. m oveUp press enter hero. m oveDown press enter hero. m oveLeft press ent…" at bounding box center [483, 167] width 162 height 77
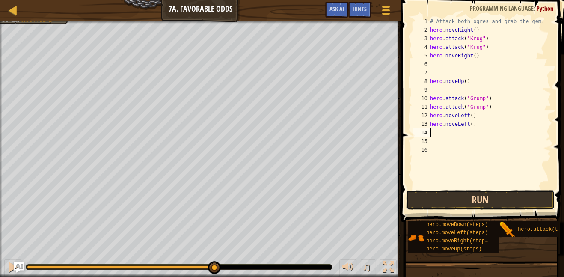
click at [464, 193] on button "Run" at bounding box center [480, 200] width 149 height 20
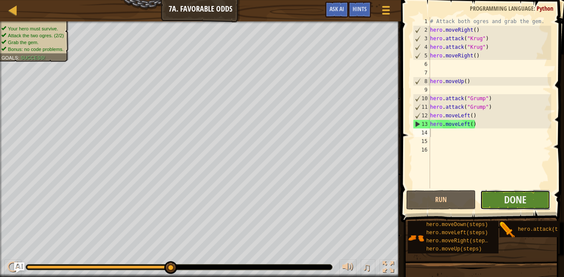
click at [535, 206] on button "Done" at bounding box center [515, 200] width 70 height 20
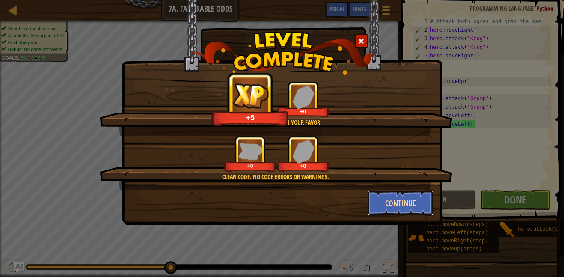
click at [395, 197] on button "Continue" at bounding box center [401, 203] width 66 height 26
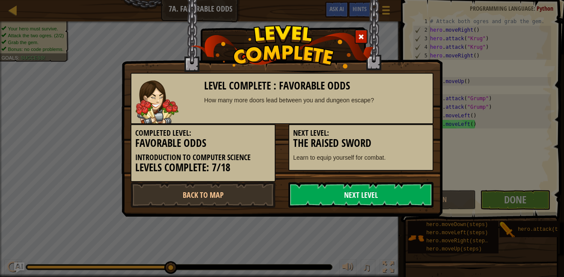
click at [350, 191] on link "Next Level" at bounding box center [360, 195] width 145 height 26
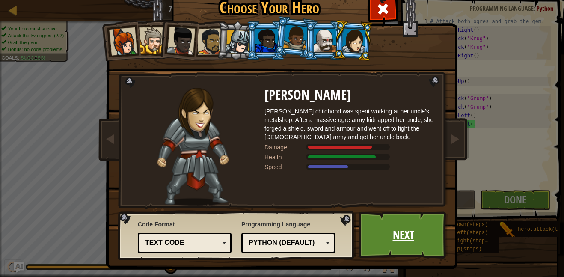
click at [398, 237] on link "Next" at bounding box center [403, 234] width 89 height 47
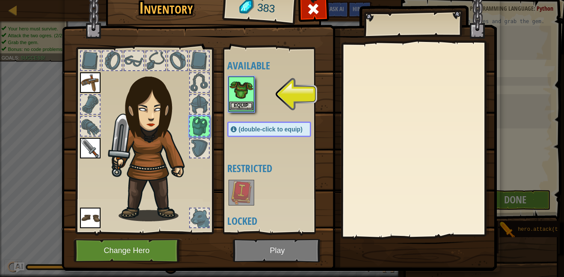
click at [238, 93] on img at bounding box center [241, 89] width 24 height 24
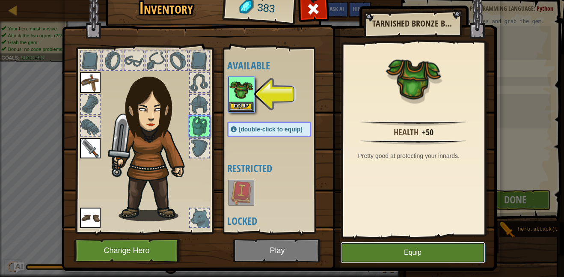
click at [372, 245] on button "Equip" at bounding box center [413, 252] width 145 height 21
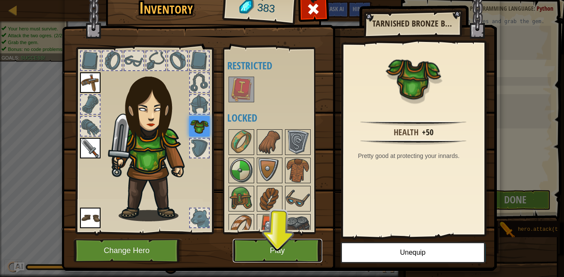
click at [268, 251] on button "Play" at bounding box center [277, 251] width 89 height 24
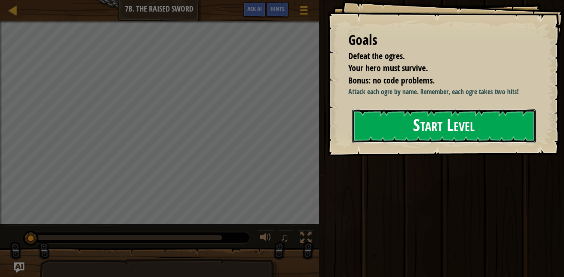
click at [454, 122] on button "Start Level" at bounding box center [444, 126] width 184 height 34
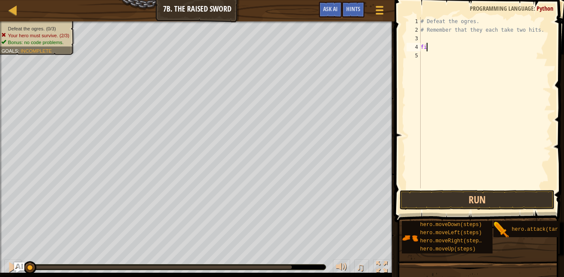
scroll to position [4, 0]
type textarea "f"
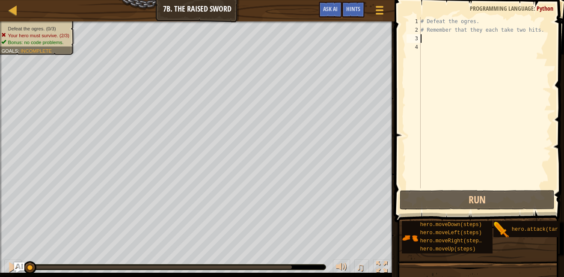
type textarea "# Remember that they each take two hits."
